Goal: Check status: Check status

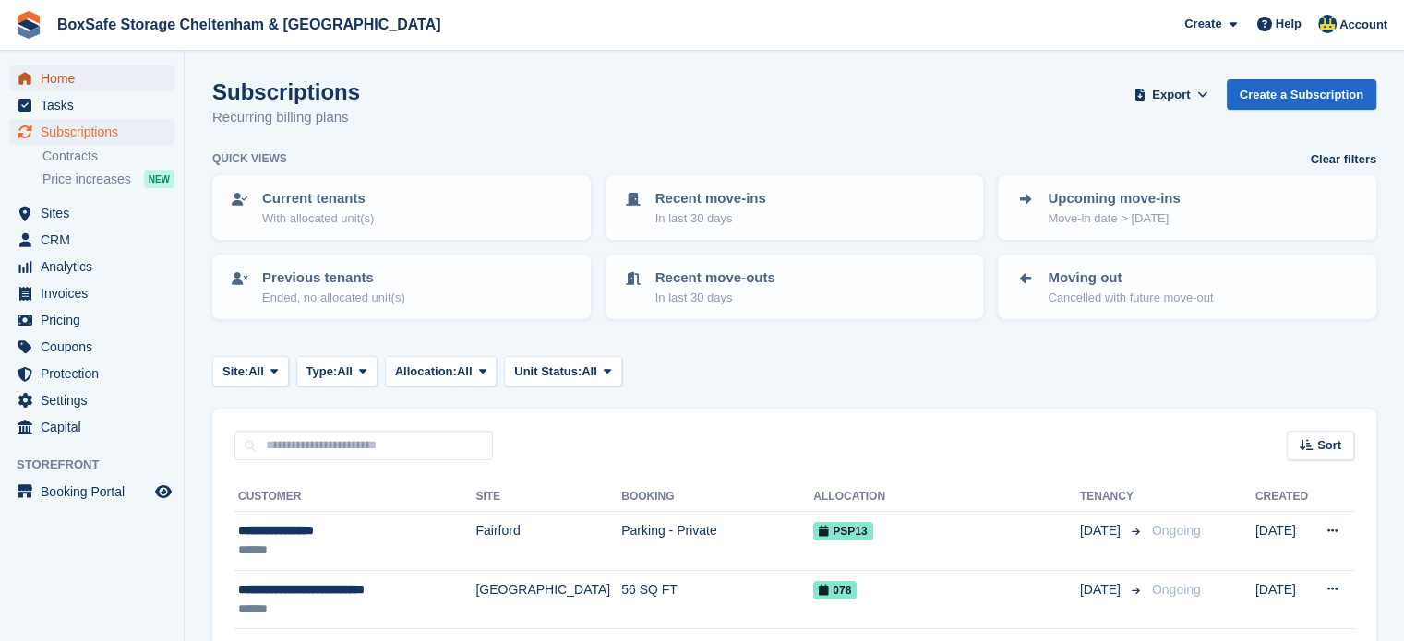
click at [83, 75] on span "Home" at bounding box center [96, 79] width 111 height 26
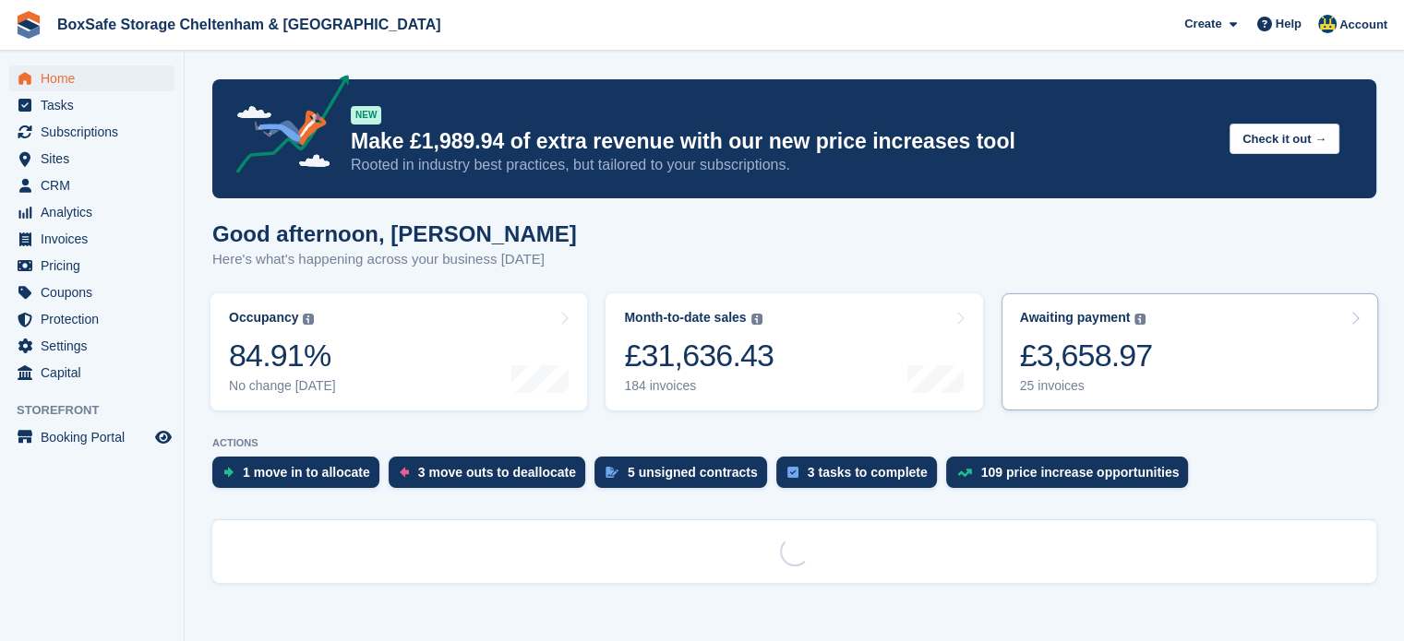
click at [1129, 348] on div "£3,658.97" at bounding box center [1086, 356] width 133 height 38
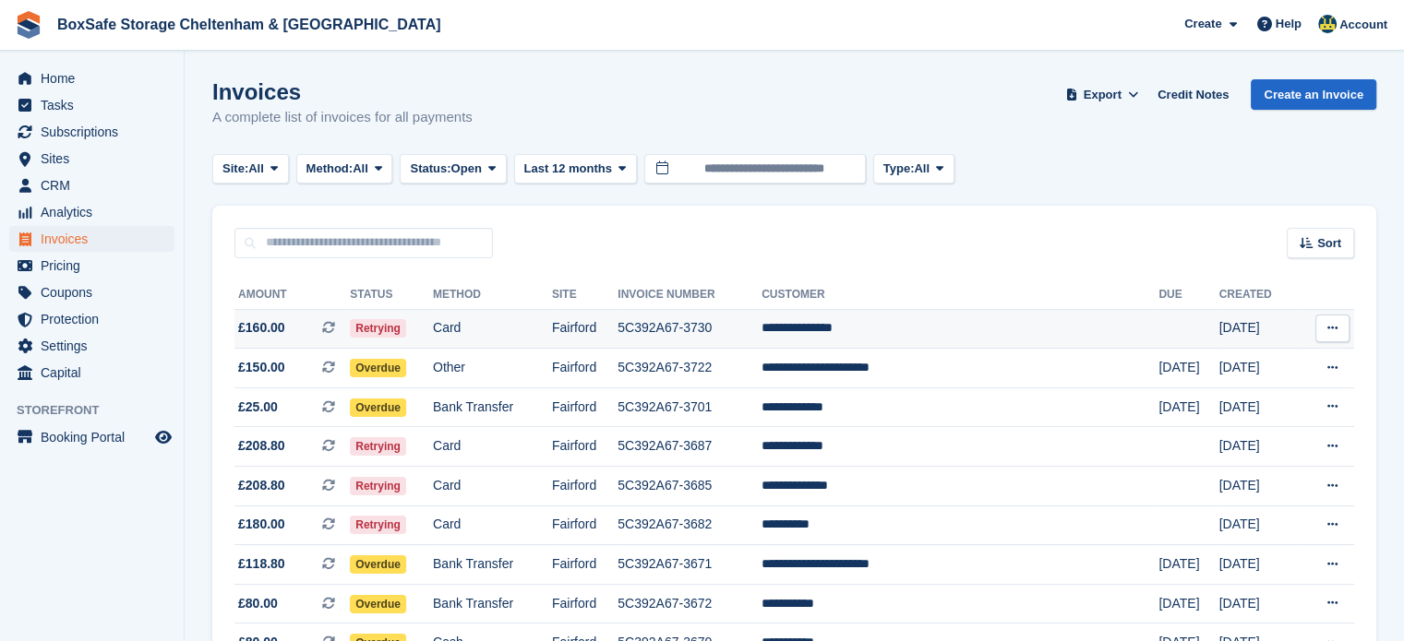
click at [942, 331] on td "**********" at bounding box center [959, 329] width 397 height 40
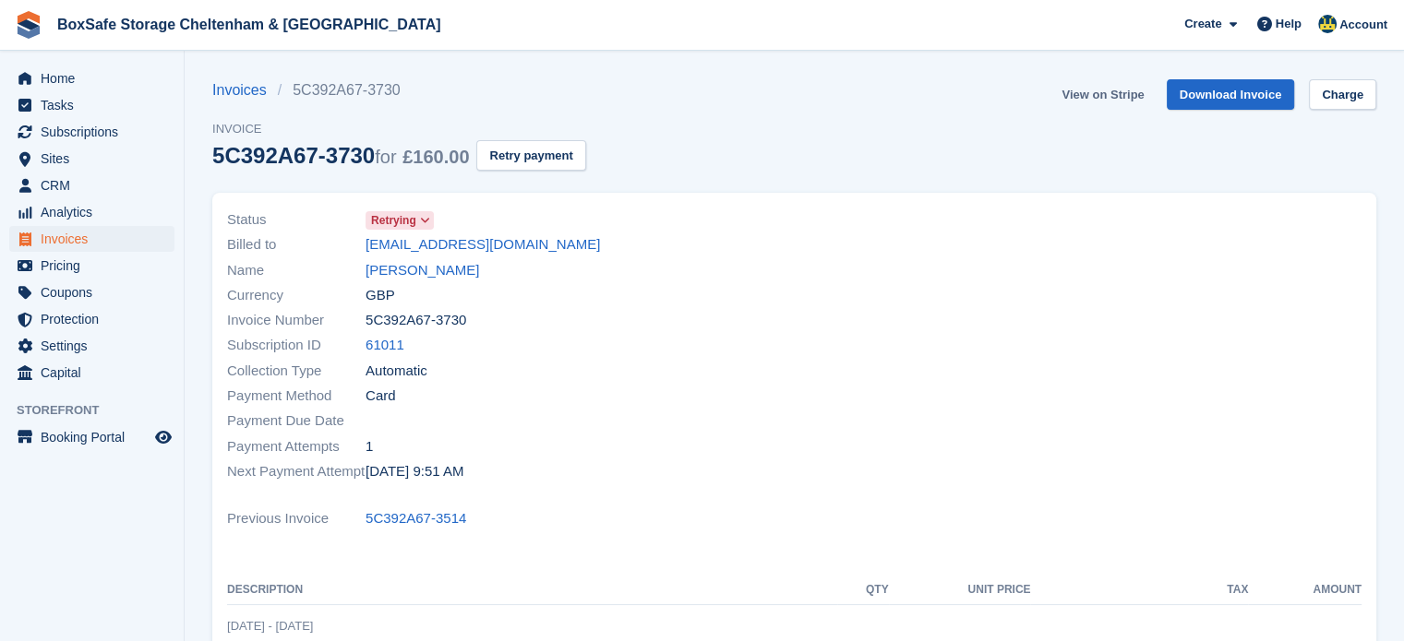
click at [1141, 94] on link "View on Stripe" at bounding box center [1102, 94] width 97 height 30
